Goal: Transaction & Acquisition: Purchase product/service

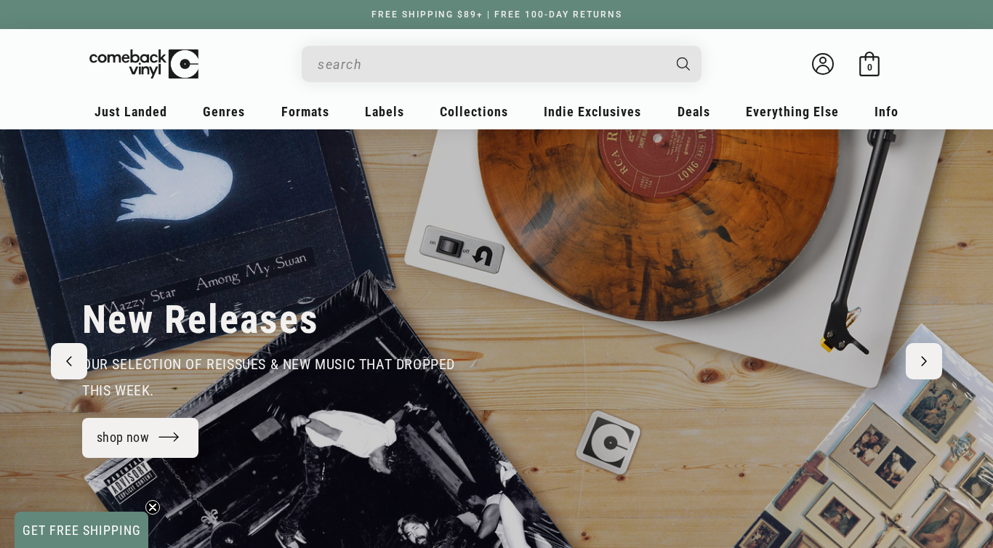
click at [414, 63] on input "When autocomplete results are available use up and down arrows to review and en…" at bounding box center [490, 64] width 345 height 30
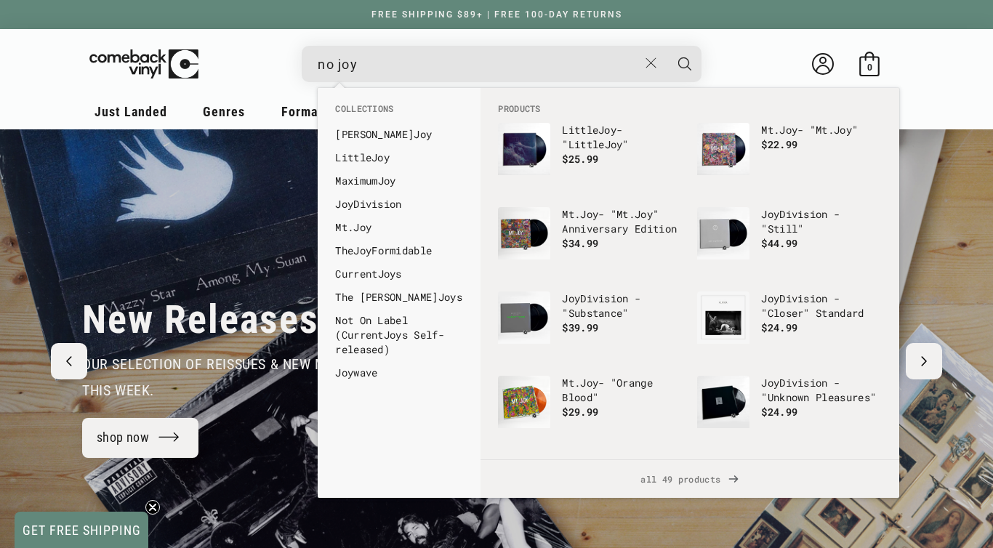
type input "no joy"
click at [667, 46] on button "Search" at bounding box center [685, 64] width 36 height 36
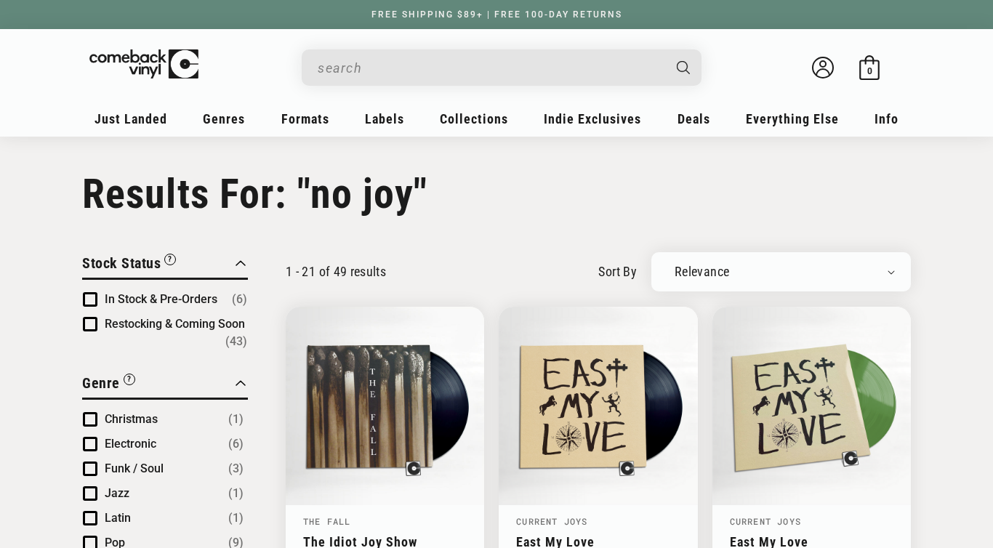
click at [414, 63] on input "Search" at bounding box center [490, 68] width 345 height 30
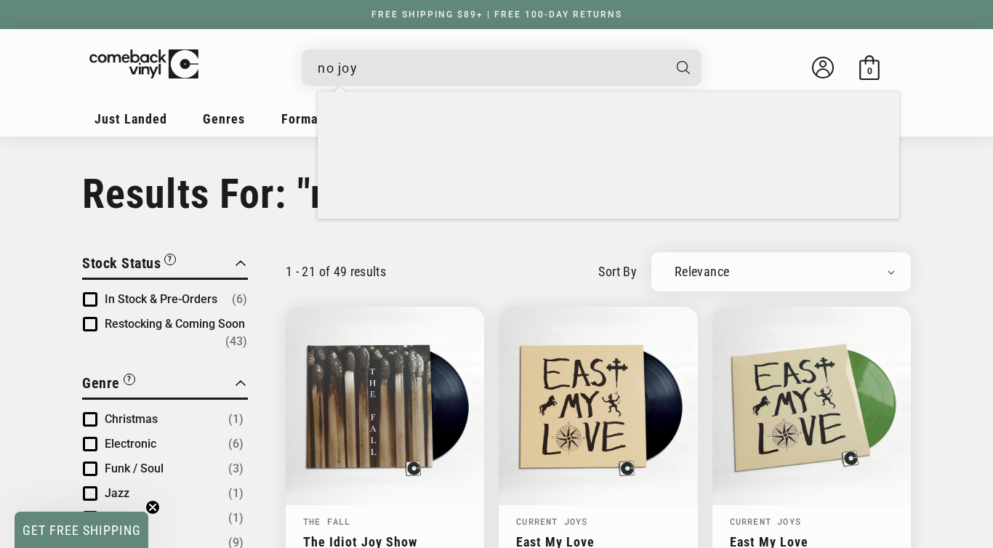
click at [414, 63] on input "no joy" at bounding box center [490, 68] width 345 height 30
type input "bugland"
click at [667, 49] on button "Search" at bounding box center [685, 67] width 36 height 36
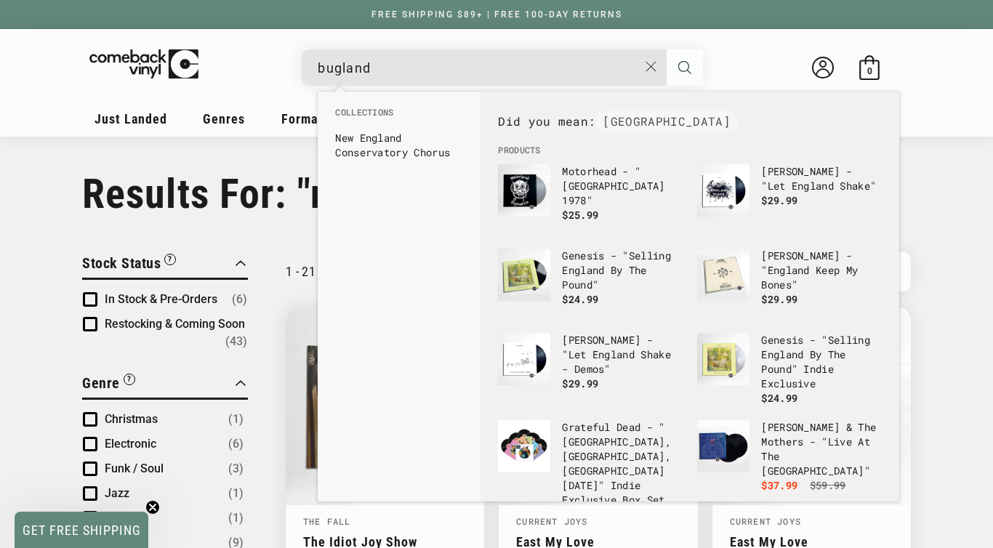
click at [689, 68] on icon "Search" at bounding box center [684, 67] width 13 height 13
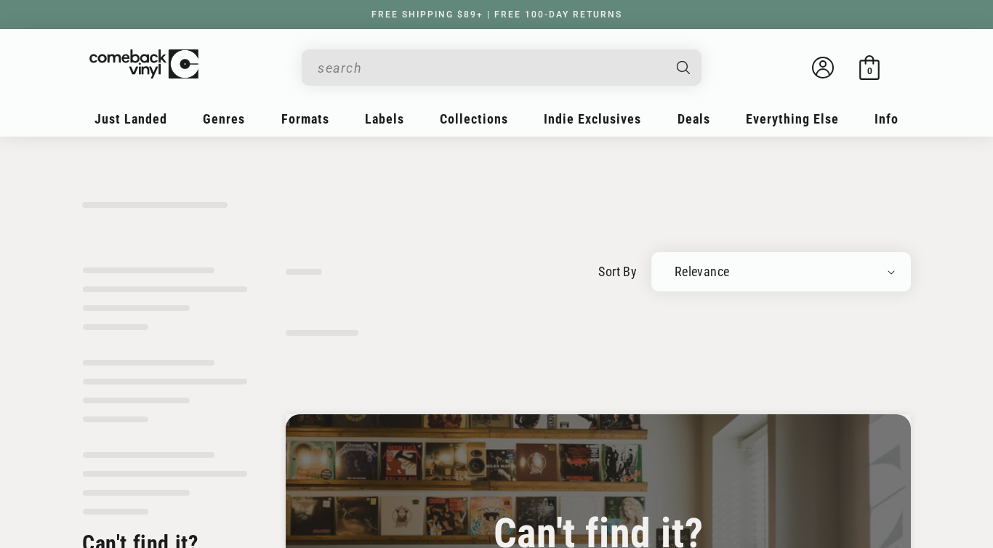
type input "bugland"
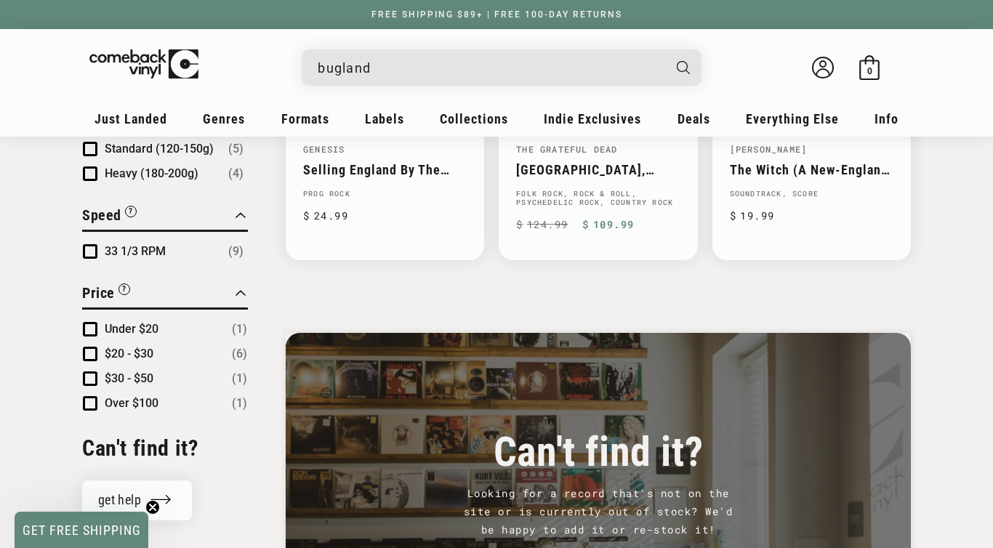
scroll to position [1163, 0]
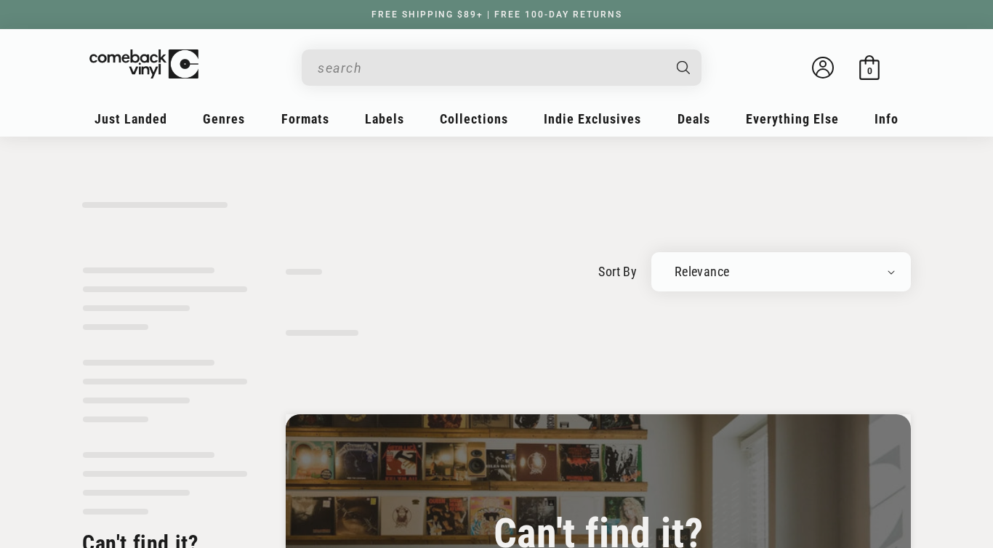
type input "no joy"
